Goal: Answer question/provide support: Share knowledge or assist other users

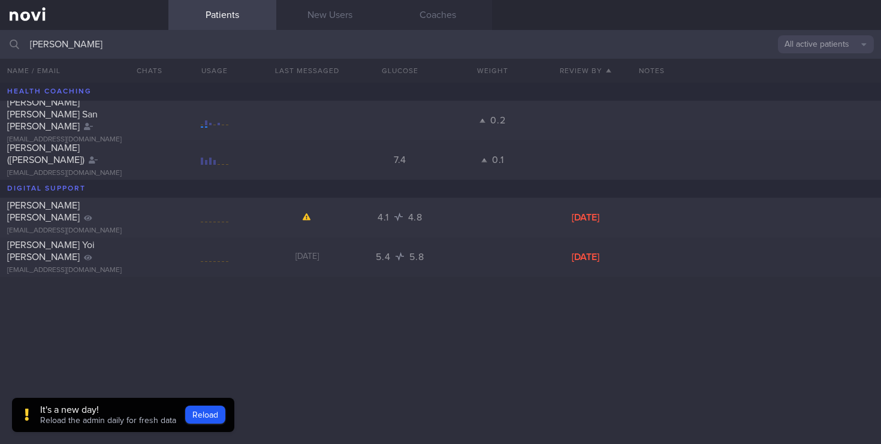
drag, startPoint x: 78, startPoint y: 46, endPoint x: 0, endPoint y: 31, distance: 79.3
click at [0, 31] on input "[PERSON_NAME]" at bounding box center [440, 44] width 881 height 29
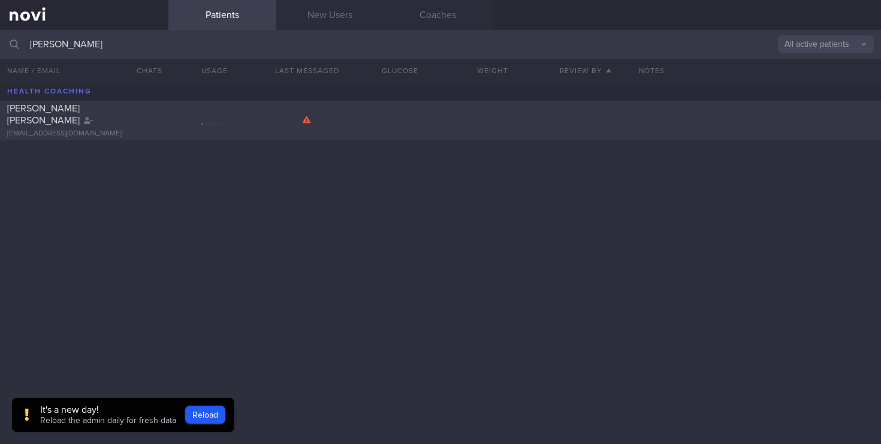
type input "[PERSON_NAME]"
click at [105, 132] on div "[PERSON_NAME] [PERSON_NAME] [EMAIL_ADDRESS][DOMAIN_NAME]" at bounding box center [440, 121] width 881 height 40
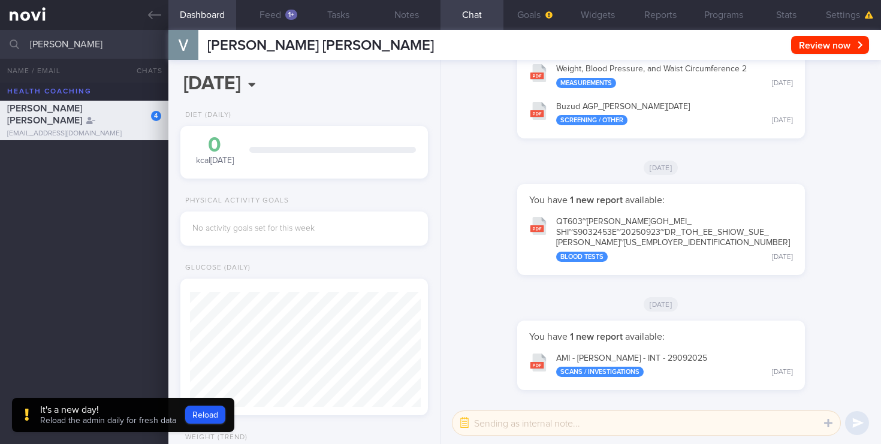
drag, startPoint x: 65, startPoint y: 45, endPoint x: 46, endPoint y: 42, distance: 19.4
click at [46, 42] on input "[PERSON_NAME]" at bounding box center [440, 44] width 881 height 29
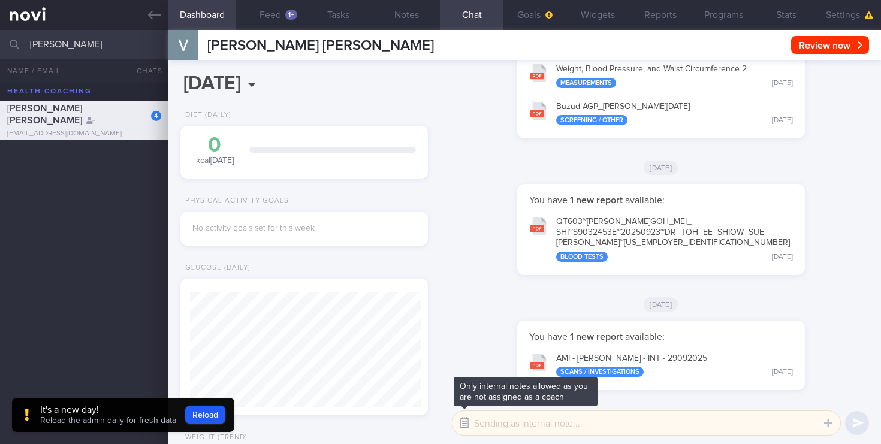
click at [465, 426] on button "button" at bounding box center [465, 423] width 22 height 22
click at [466, 424] on button "button" at bounding box center [465, 423] width 22 height 22
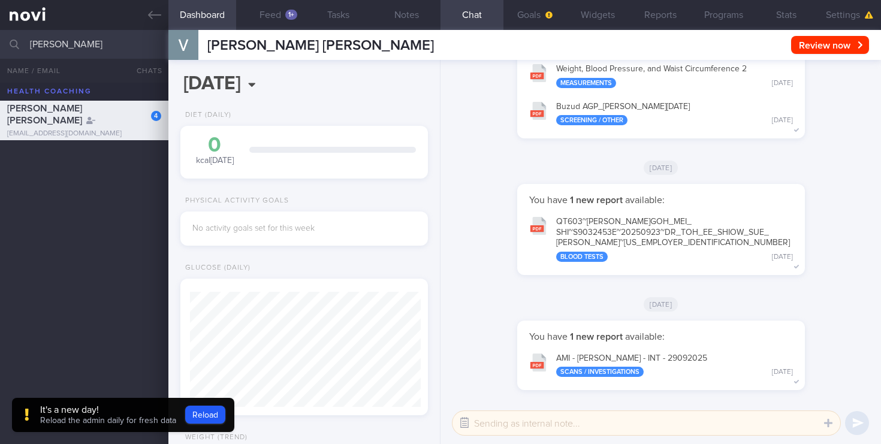
click at [466, 424] on button "button" at bounding box center [465, 423] width 22 height 22
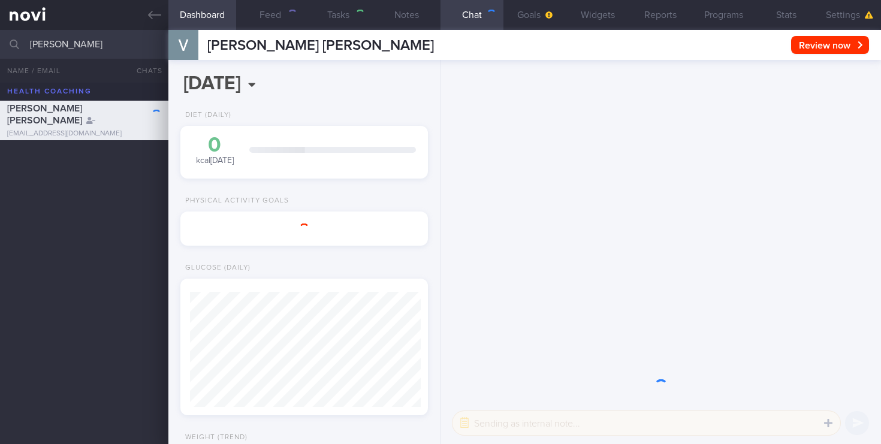
scroll to position [113, 226]
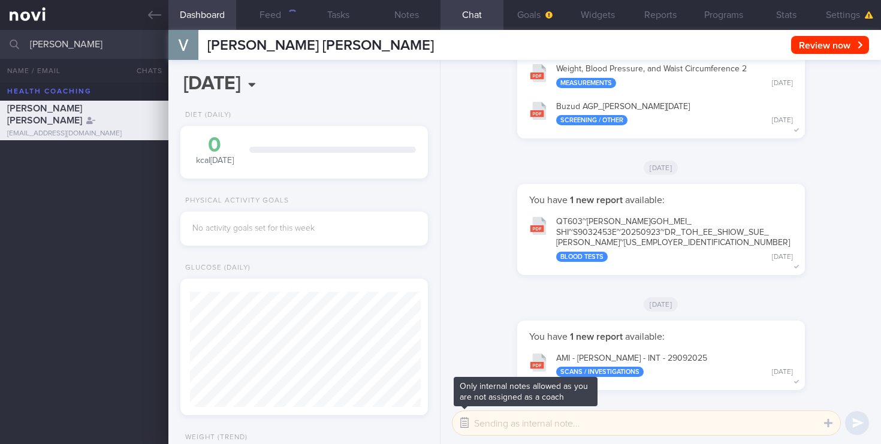
click at [465, 427] on button "button" at bounding box center [465, 423] width 22 height 22
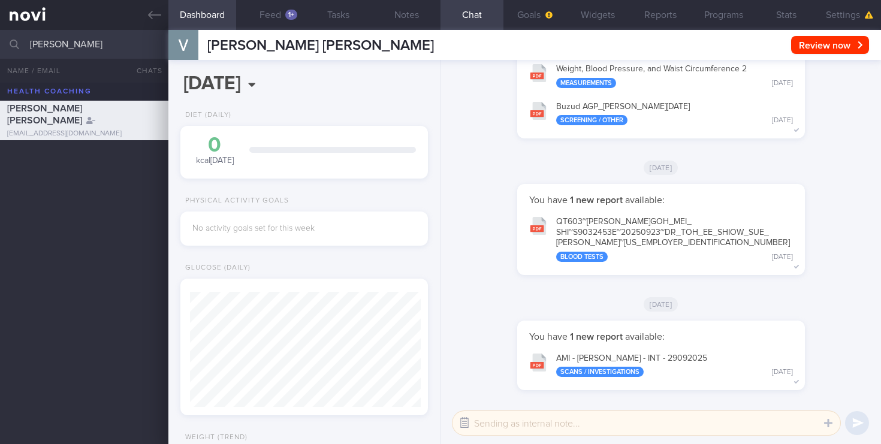
scroll to position [115, 231]
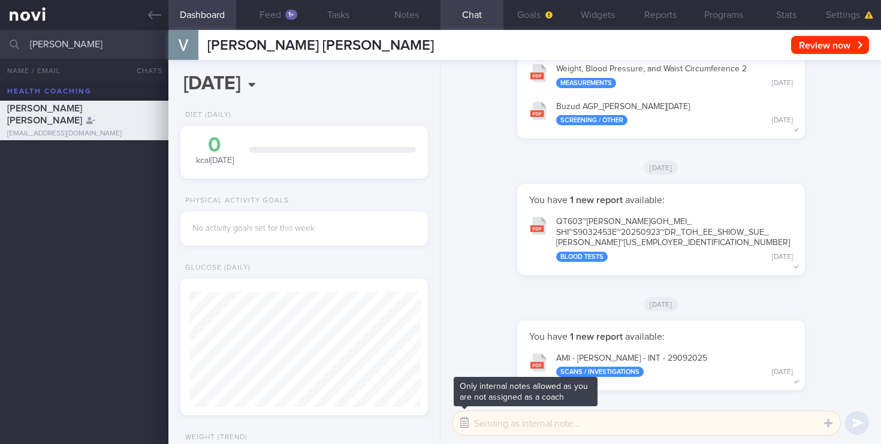
click at [465, 427] on button "button" at bounding box center [465, 423] width 22 height 22
click at [467, 427] on button "button" at bounding box center [465, 423] width 22 height 22
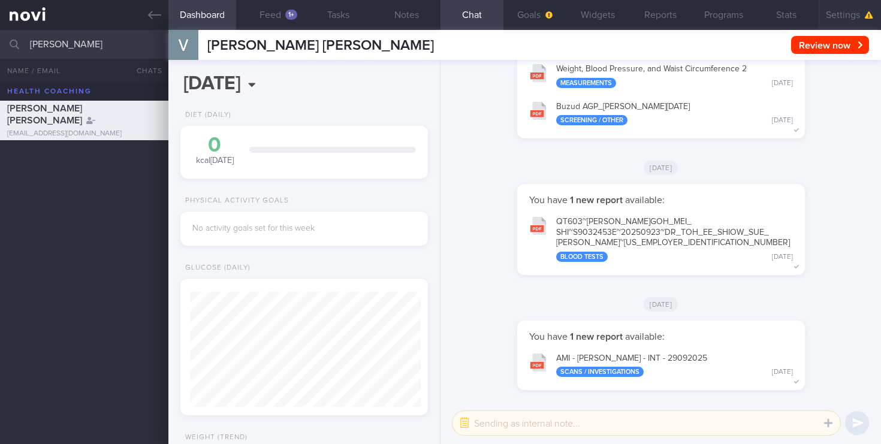
click at [843, 16] on button "Settings" at bounding box center [849, 15] width 63 height 30
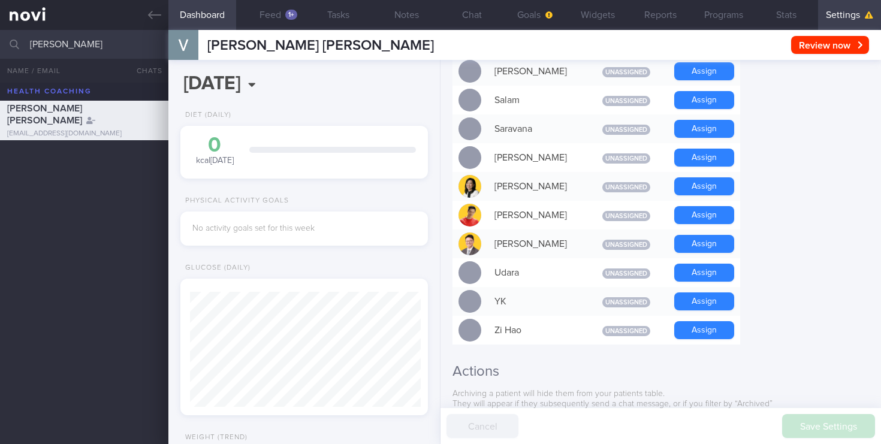
scroll to position [1013, 0]
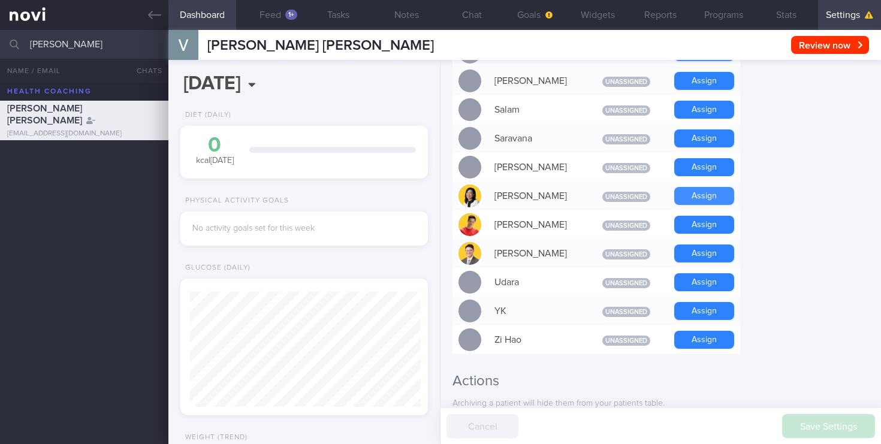
click at [718, 187] on button "Assign" at bounding box center [704, 196] width 60 height 18
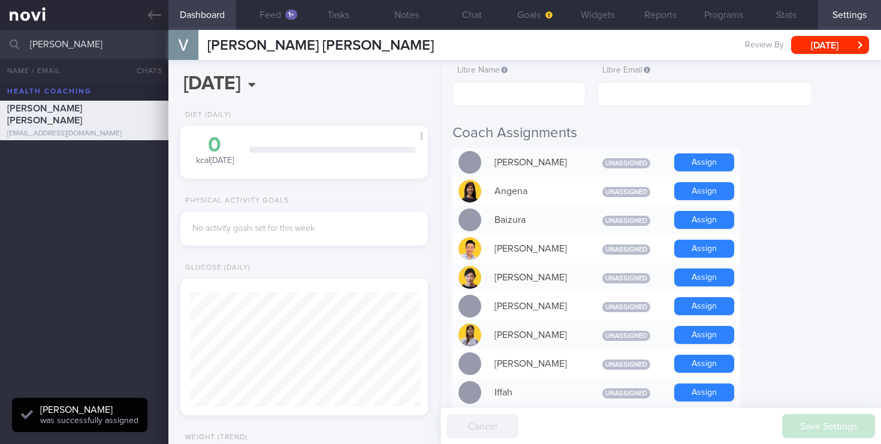
scroll to position [0, 0]
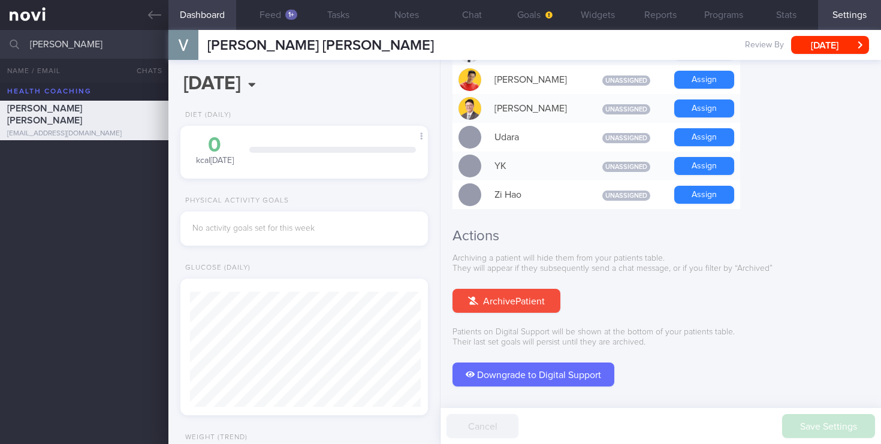
scroll to position [115, 231]
click at [277, 17] on button "Feed 1+" at bounding box center [270, 15] width 68 height 30
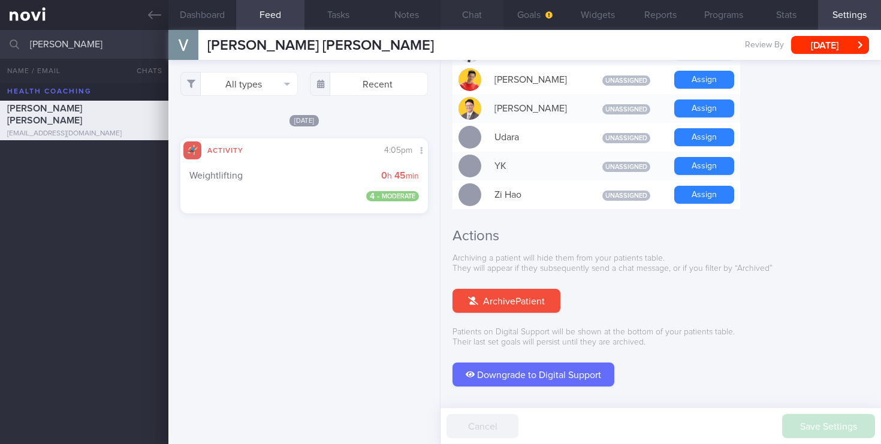
scroll to position [115, 231]
click at [469, 13] on button "Chat" at bounding box center [471, 15] width 63 height 30
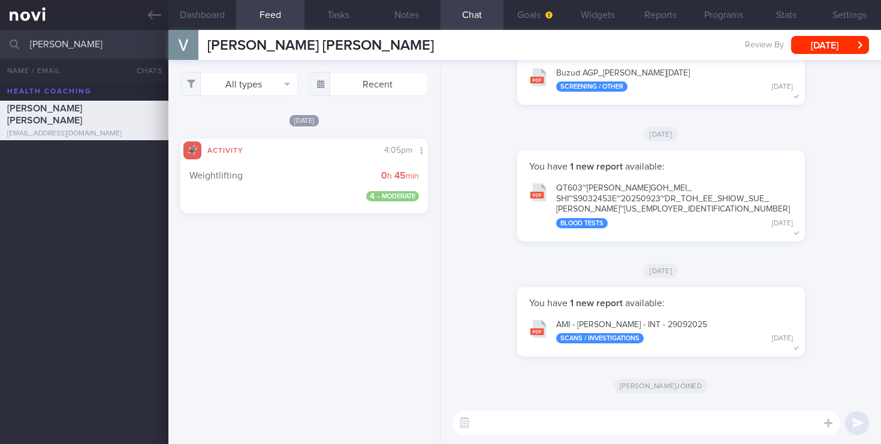
click at [499, 420] on textarea at bounding box center [646, 423] width 388 height 24
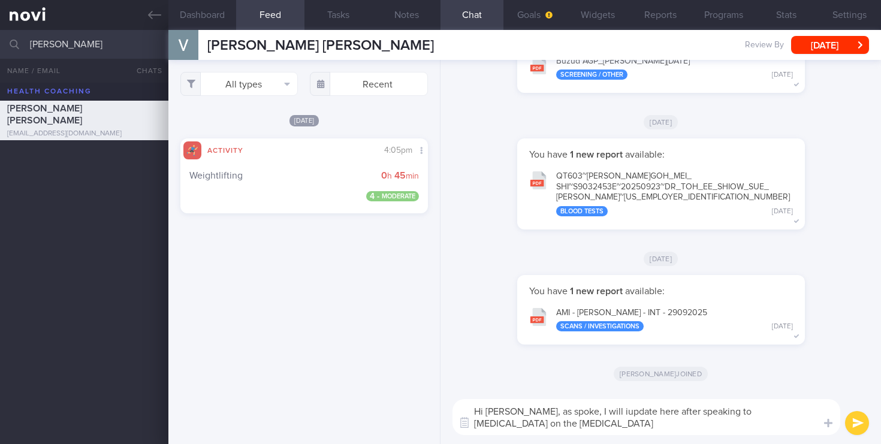
click at [585, 408] on textarea "Hi Valerie, as spoke, I will iupdate here after speaking to radiologist on the …" at bounding box center [646, 417] width 388 height 36
type textarea "Hi Valerie, as spoke, I will update here after speaking to radiologist on the t…"
click at [858, 423] on button "submit" at bounding box center [857, 423] width 24 height 24
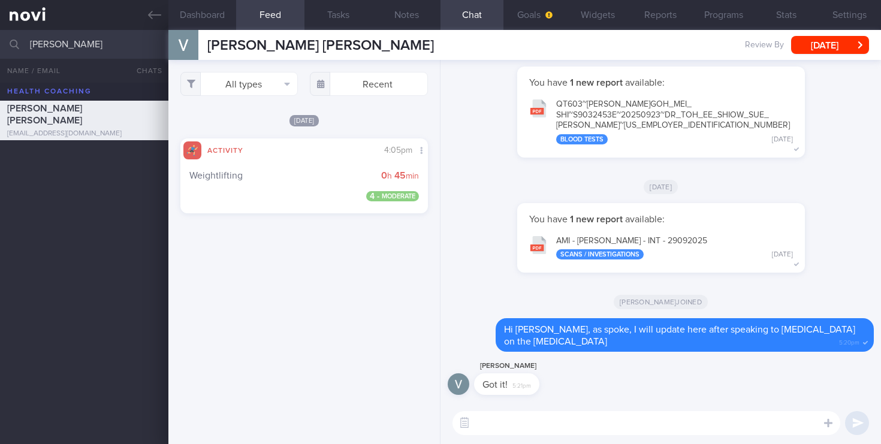
drag, startPoint x: 85, startPoint y: 41, endPoint x: 0, endPoint y: 33, distance: 85.5
click at [0, 33] on input "[PERSON_NAME]" at bounding box center [440, 44] width 881 height 29
type input "grace italiaander"
click at [23, 14] on link at bounding box center [84, 15] width 168 height 30
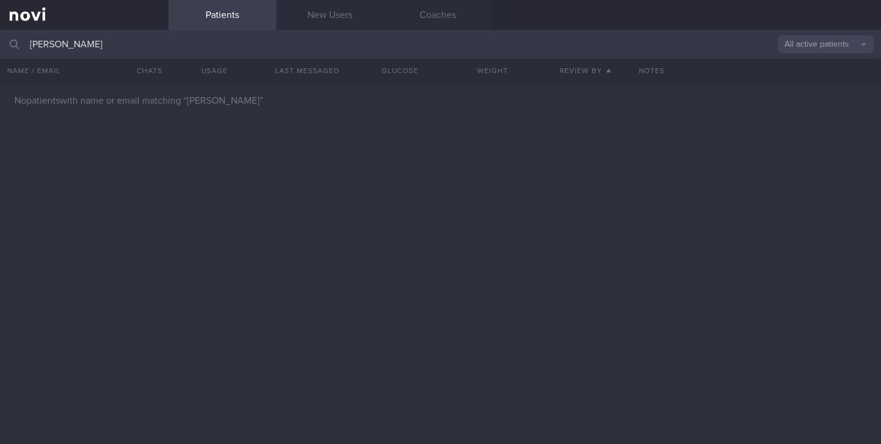
drag, startPoint x: 107, startPoint y: 43, endPoint x: 0, endPoint y: 38, distance: 107.4
click at [0, 38] on input "grace italiaander" at bounding box center [440, 44] width 881 height 29
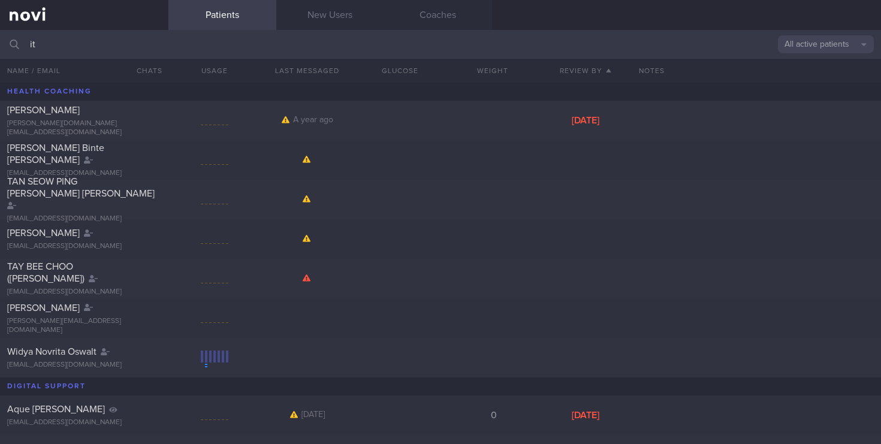
type input "i"
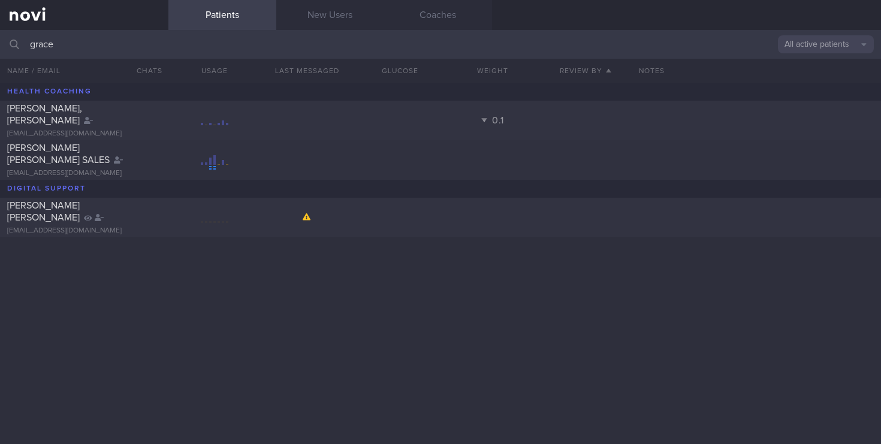
type input "grace"
click at [858, 46] on button "All active patients" at bounding box center [826, 44] width 96 height 18
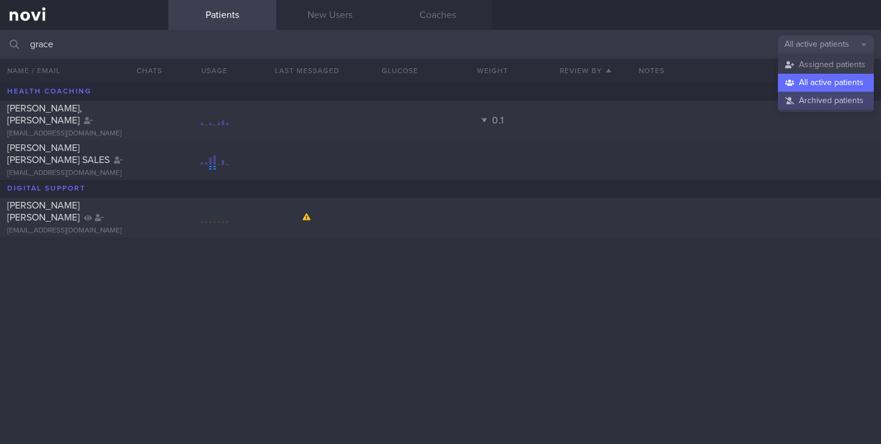
click at [799, 98] on button "Archived patients" at bounding box center [826, 101] width 96 height 18
